Goal: Task Accomplishment & Management: Complete application form

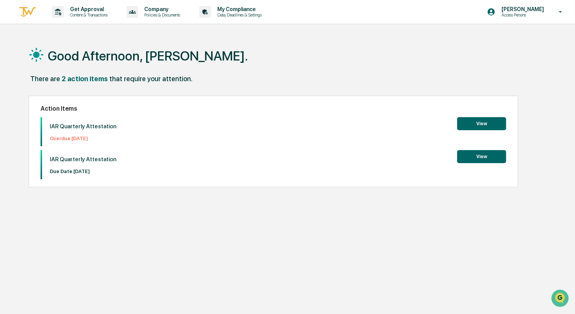
click at [484, 125] on button "View" at bounding box center [481, 123] width 49 height 13
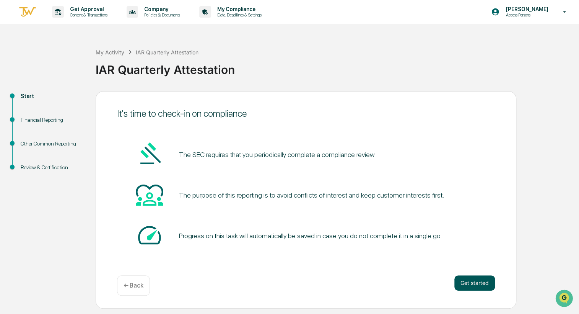
click at [465, 281] on button "Get started" at bounding box center [474, 282] width 41 height 15
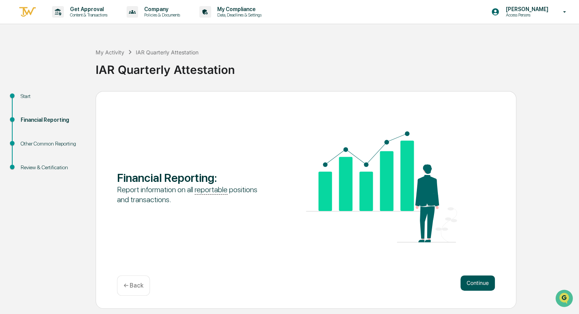
click at [483, 281] on button "Continue" at bounding box center [477, 282] width 34 height 15
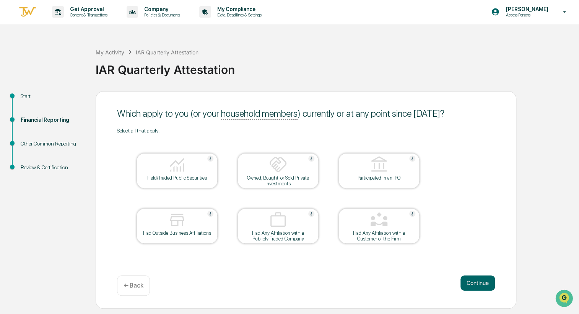
click at [483, 281] on button "Continue" at bounding box center [477, 282] width 34 height 15
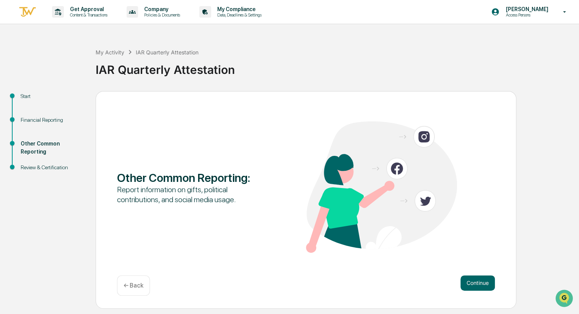
click at [483, 281] on button "Continue" at bounding box center [477, 282] width 34 height 15
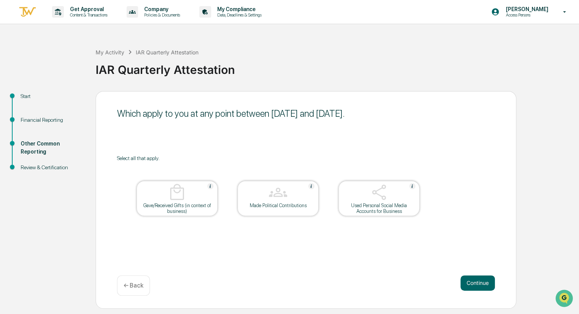
click at [483, 281] on button "Continue" at bounding box center [477, 282] width 34 height 15
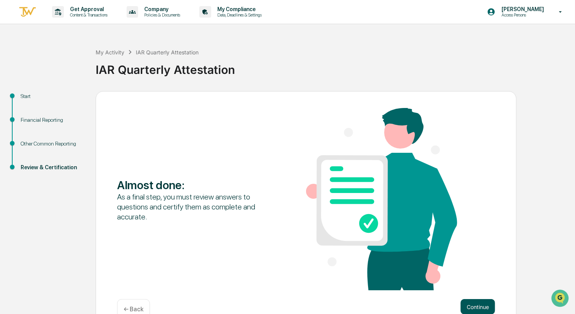
click at [480, 305] on button "Continue" at bounding box center [477, 306] width 34 height 15
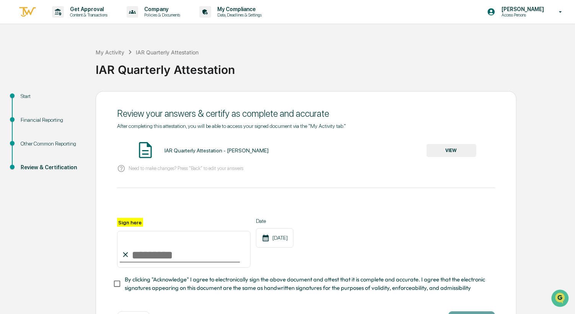
click at [131, 223] on label "Sign here" at bounding box center [130, 222] width 26 height 9
click at [131, 231] on input "Sign here" at bounding box center [183, 249] width 133 height 37
type input "**********"
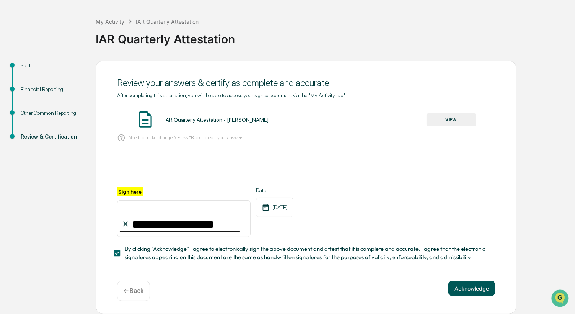
click at [460, 287] on button "Acknowledge" at bounding box center [471, 287] width 47 height 15
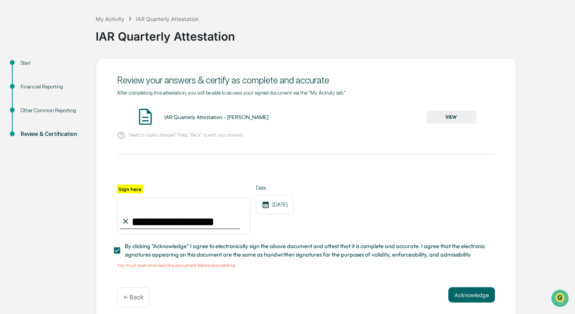
click at [145, 117] on img at bounding box center [145, 116] width 19 height 19
click at [195, 117] on div "IAR Quarterly Attestation - [PERSON_NAME]" at bounding box center [216, 117] width 104 height 6
click at [440, 119] on button "VIEW" at bounding box center [451, 116] width 50 height 13
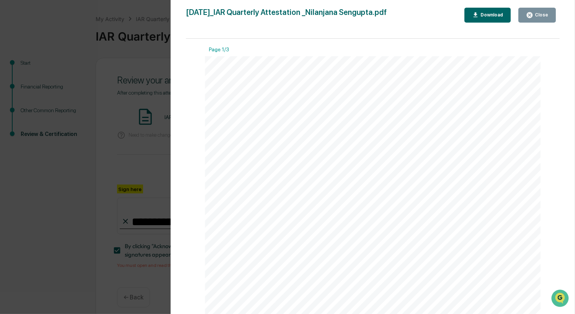
click at [541, 19] on button "Close" at bounding box center [536, 15] width 37 height 15
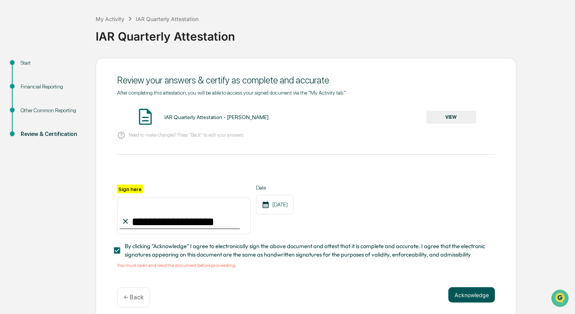
click at [473, 298] on button "Acknowledge" at bounding box center [471, 294] width 47 height 15
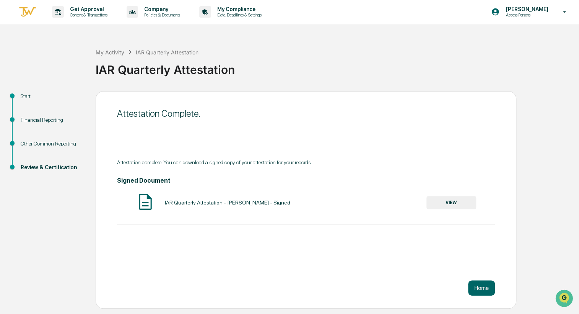
click at [464, 203] on button "VIEW" at bounding box center [451, 202] width 50 height 13
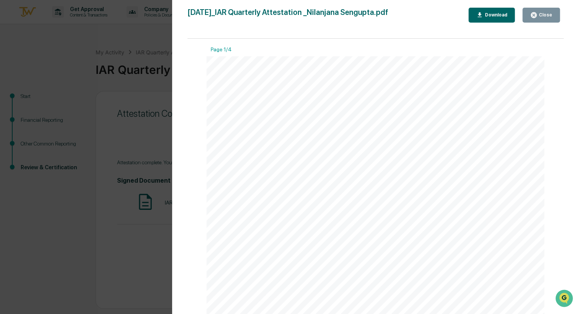
click at [536, 13] on icon "button" at bounding box center [534, 15] width 6 height 6
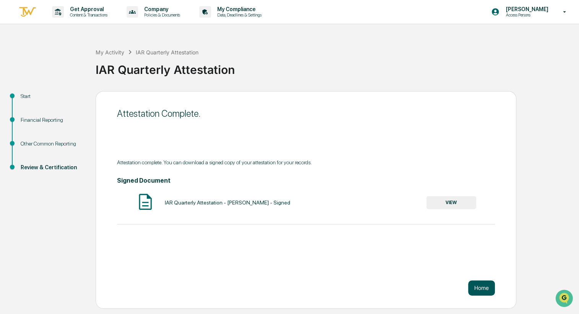
click at [479, 290] on button "Home" at bounding box center [481, 287] width 27 height 15
